Goal: Task Accomplishment & Management: Manage account settings

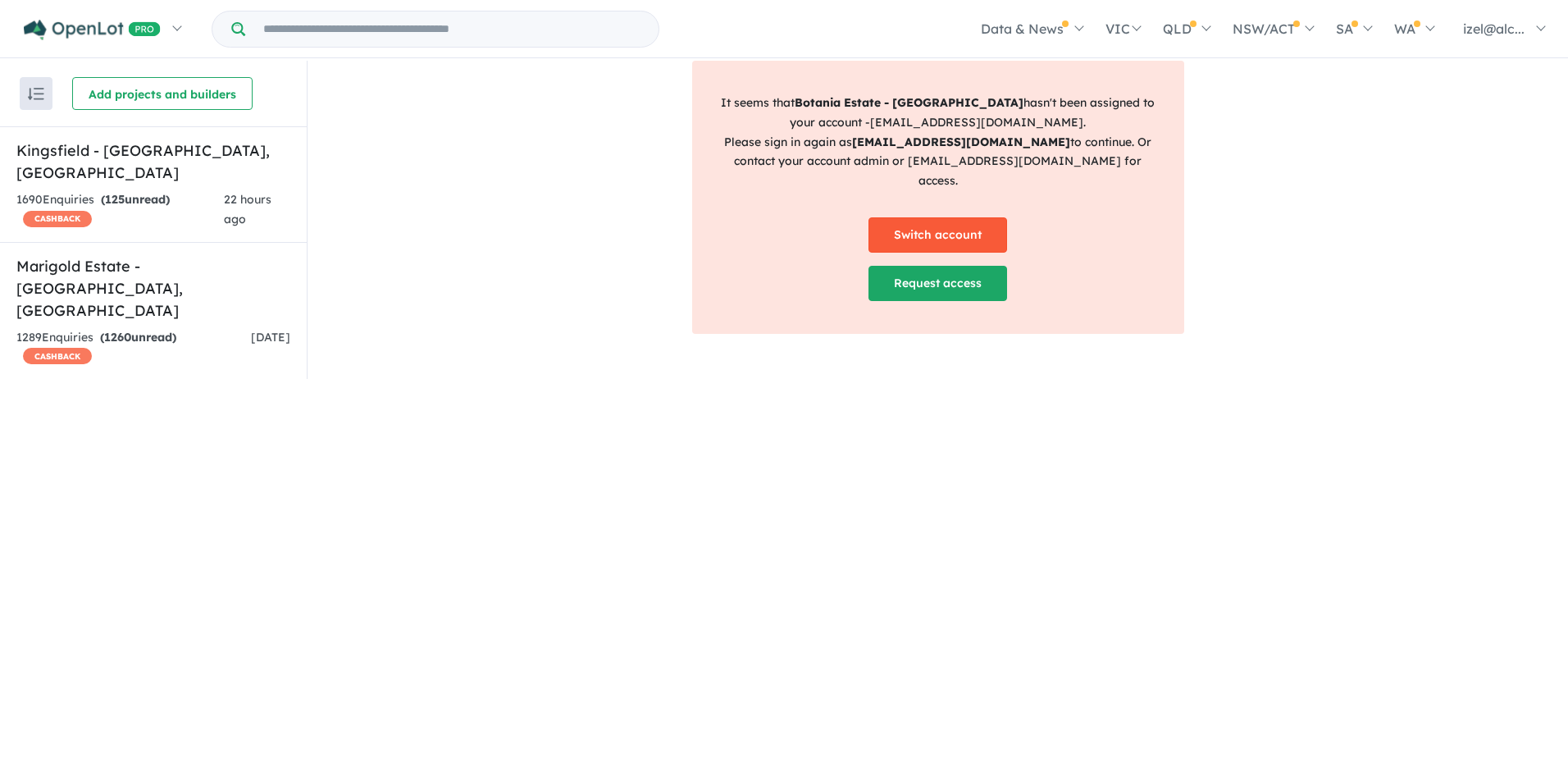
click at [995, 217] on link "Switch account" at bounding box center [938, 235] width 139 height 35
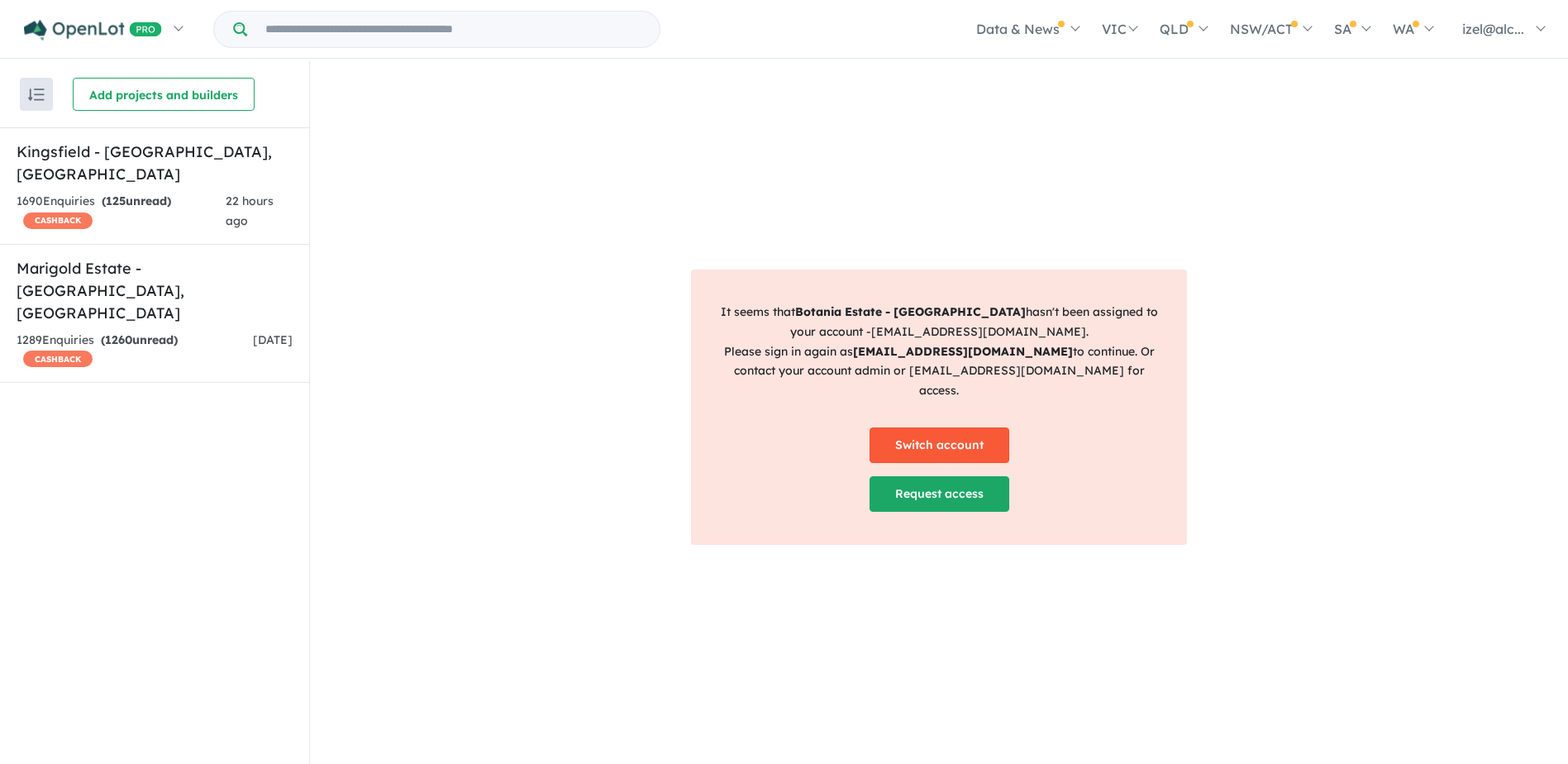
click at [951, 427] on link "Switch account" at bounding box center [940, 445] width 140 height 35
